Goal: Information Seeking & Learning: Check status

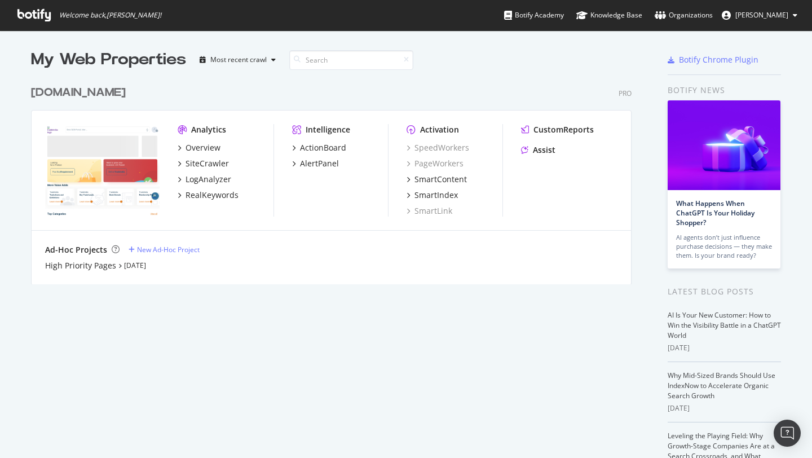
scroll to position [458, 812]
click at [200, 146] on div "Overview" at bounding box center [203, 147] width 35 height 11
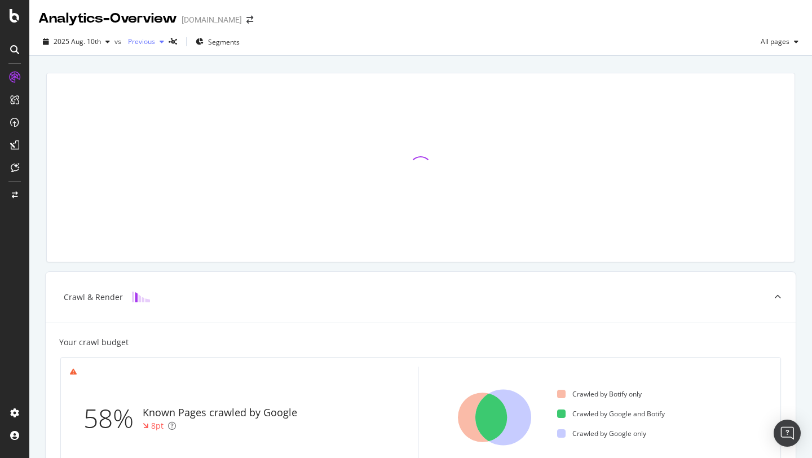
click at [157, 46] on div "Previous" at bounding box center [146, 41] width 45 height 17
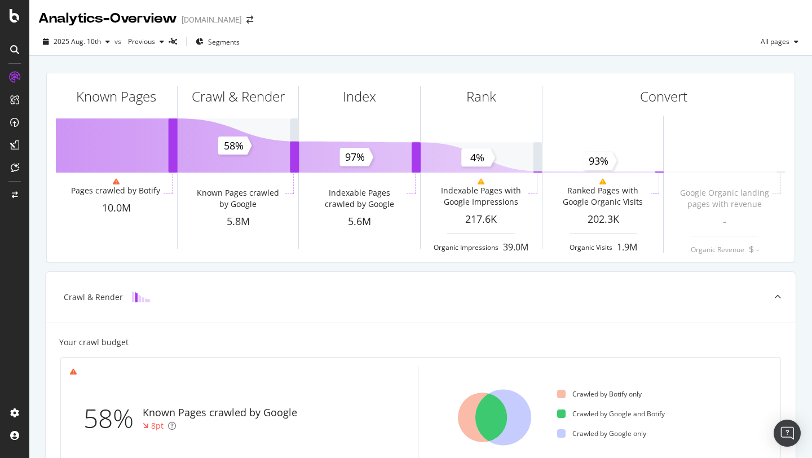
click at [383, 35] on div "[DATE] vs Previous Segments All pages" at bounding box center [420, 44] width 783 height 23
